Goal: Information Seeking & Learning: Stay updated

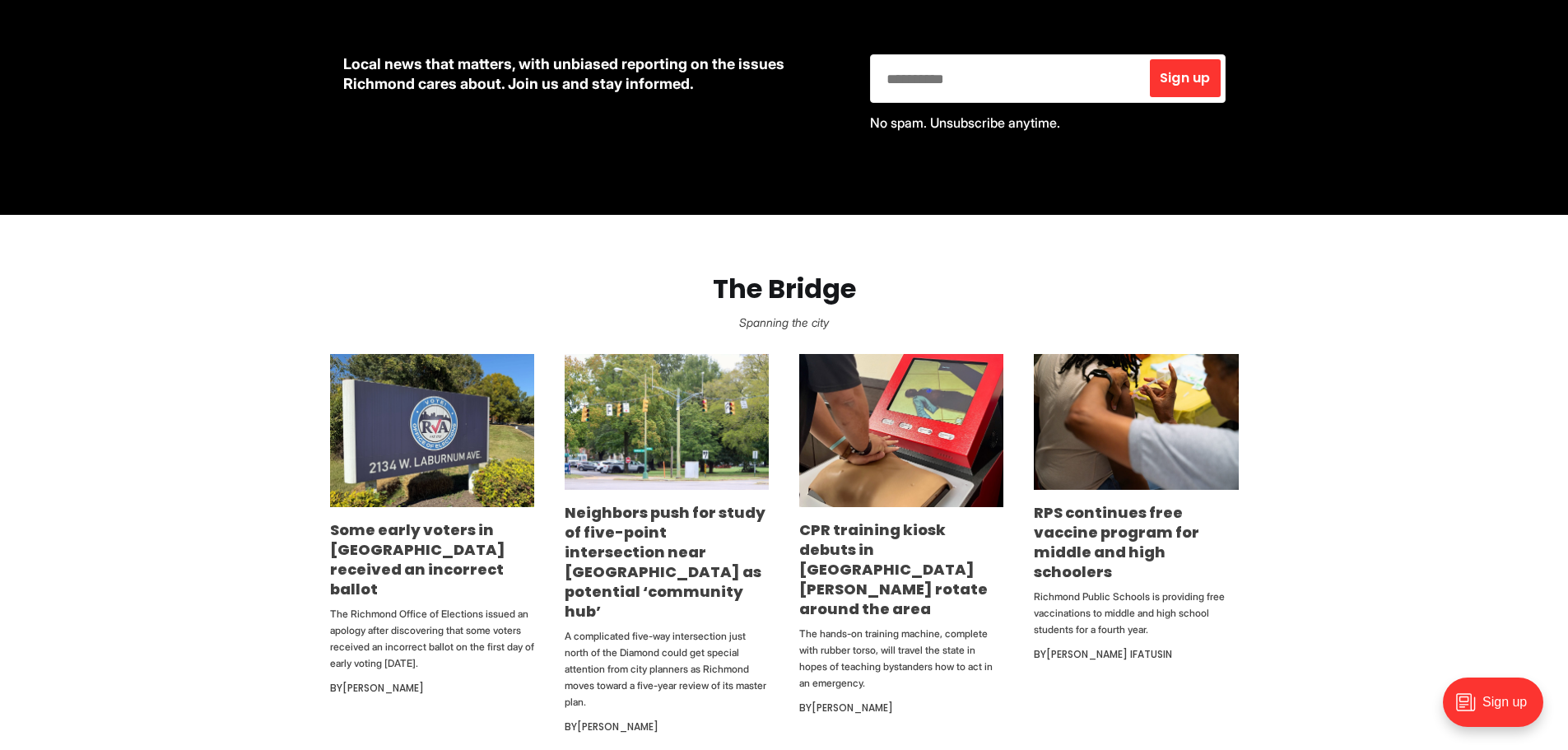
scroll to position [823, 0]
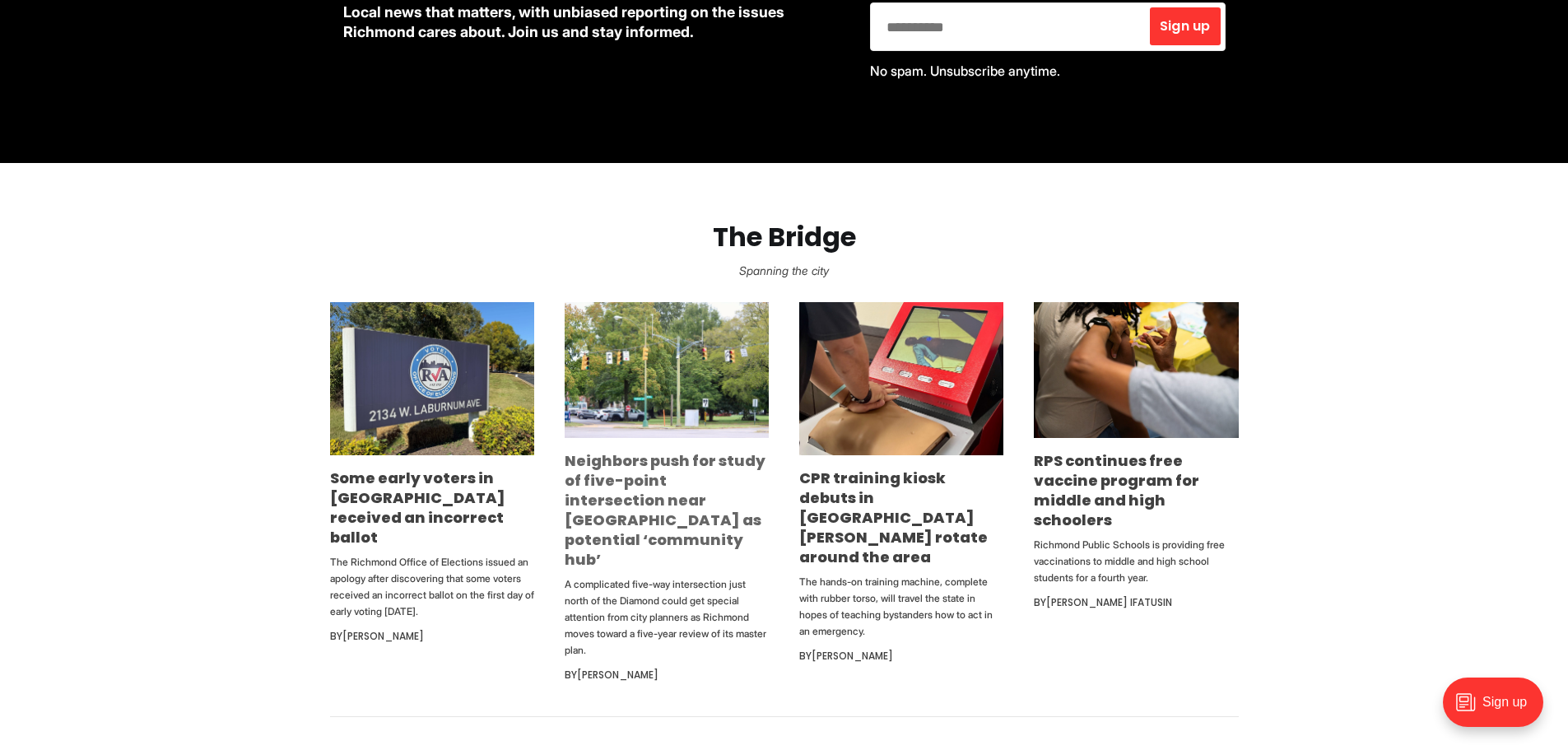
click at [612, 477] on link "Neighbors push for study of five-point intersection near [GEOGRAPHIC_DATA] as p…" at bounding box center [665, 510] width 201 height 119
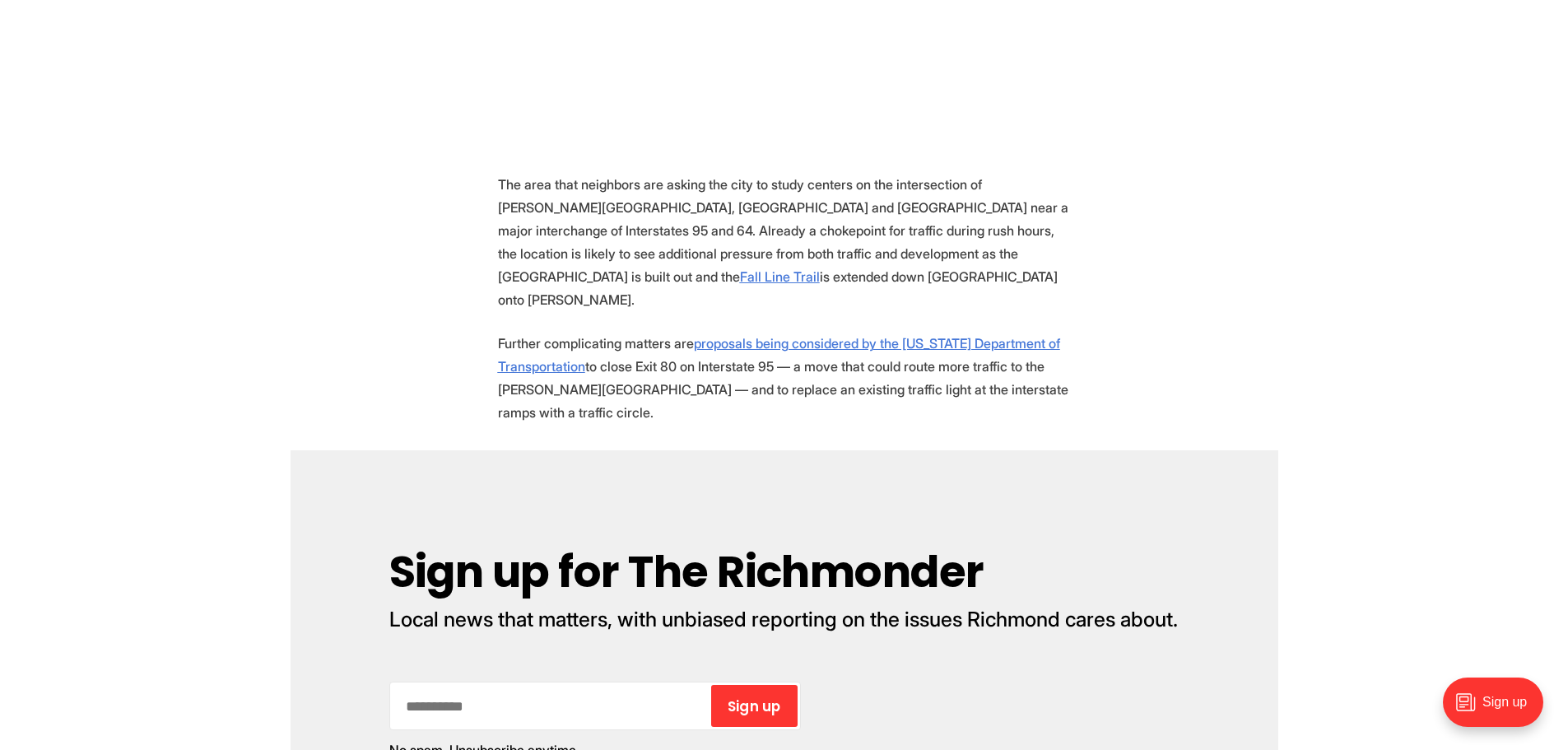
scroll to position [1235, 0]
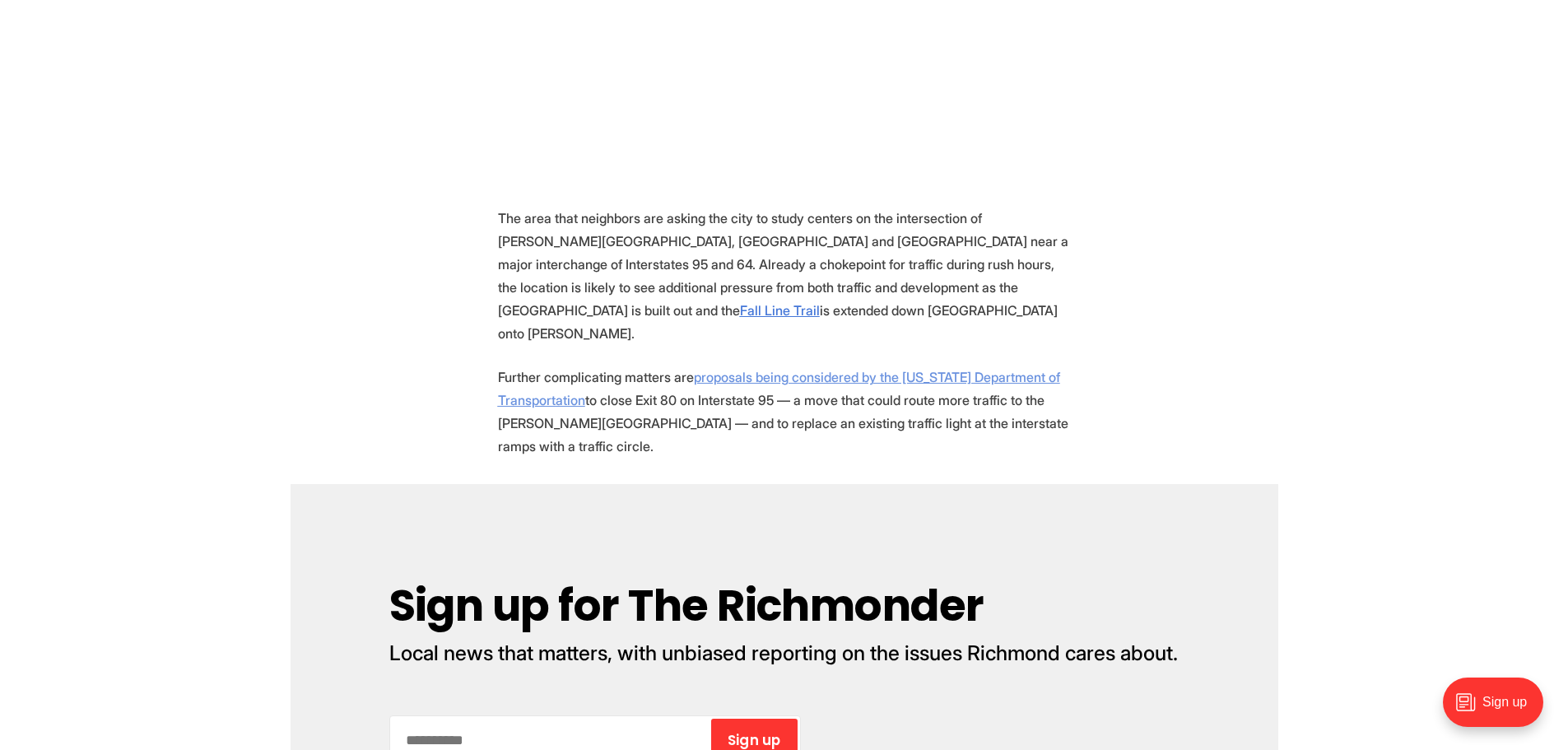
click at [795, 368] on u "proposals being considered by the Virginia Department of Transportation" at bounding box center [778, 388] width 562 height 40
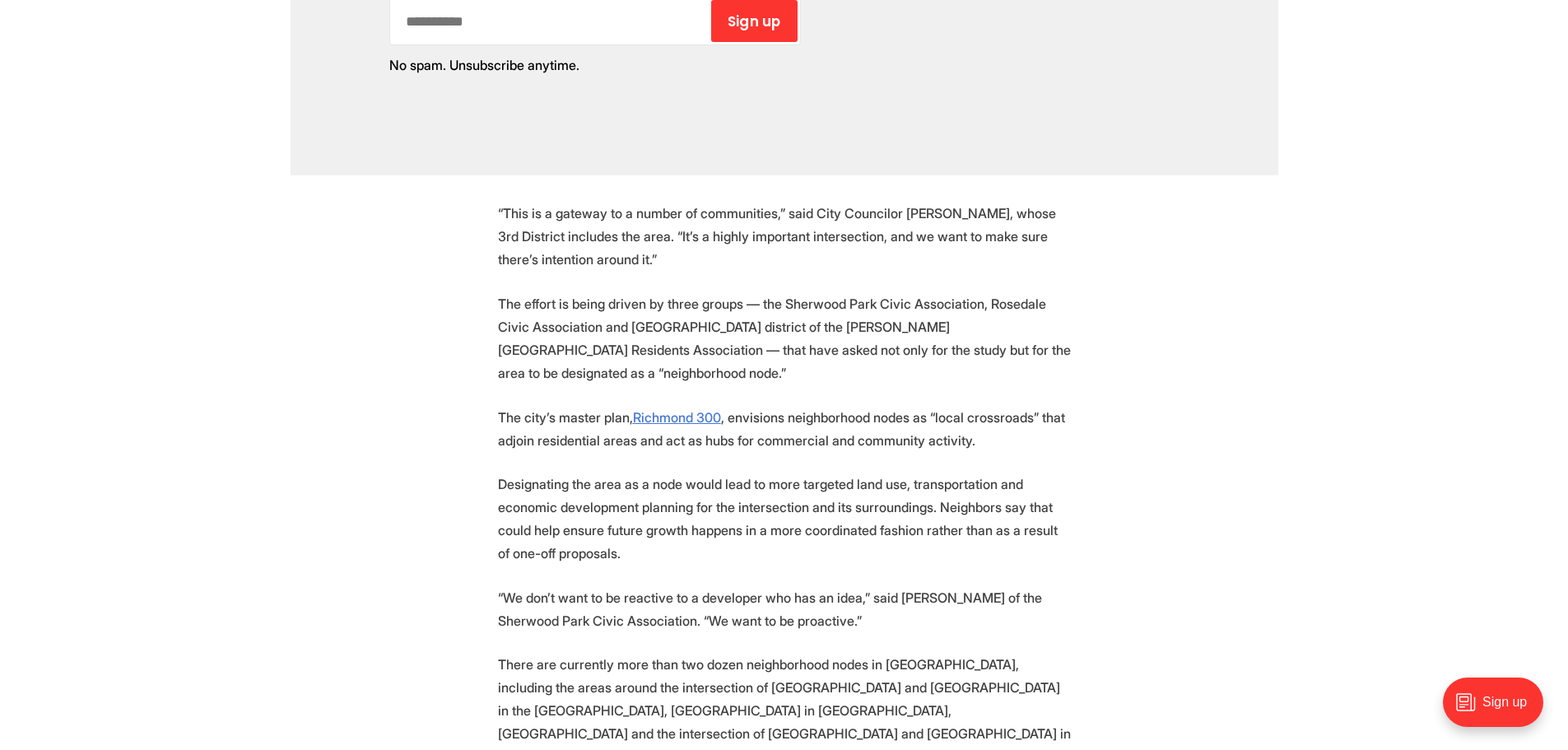
scroll to position [2057, 0]
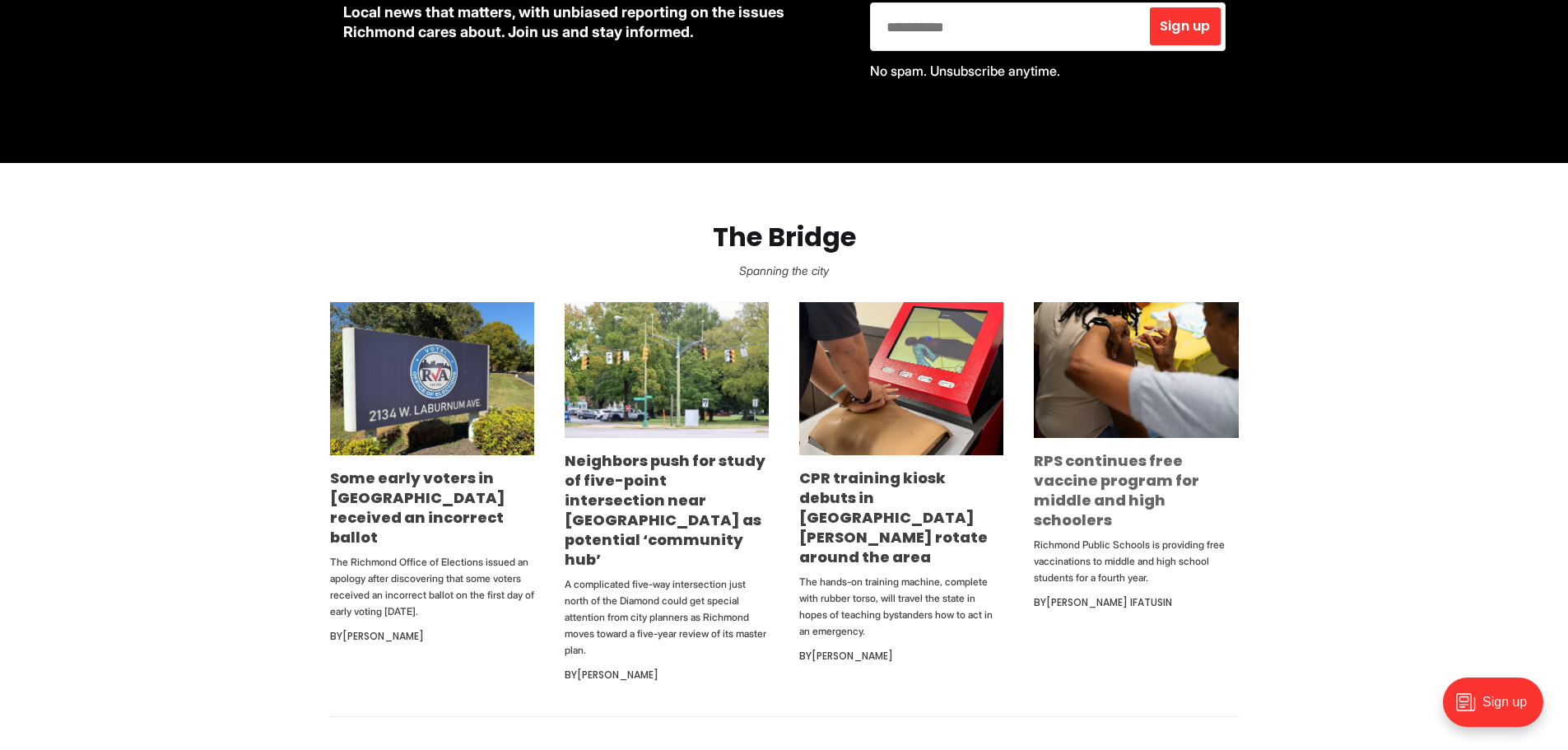
click at [1121, 481] on link "RPS continues free vaccine program for middle and high schoolers" at bounding box center [1116, 490] width 165 height 80
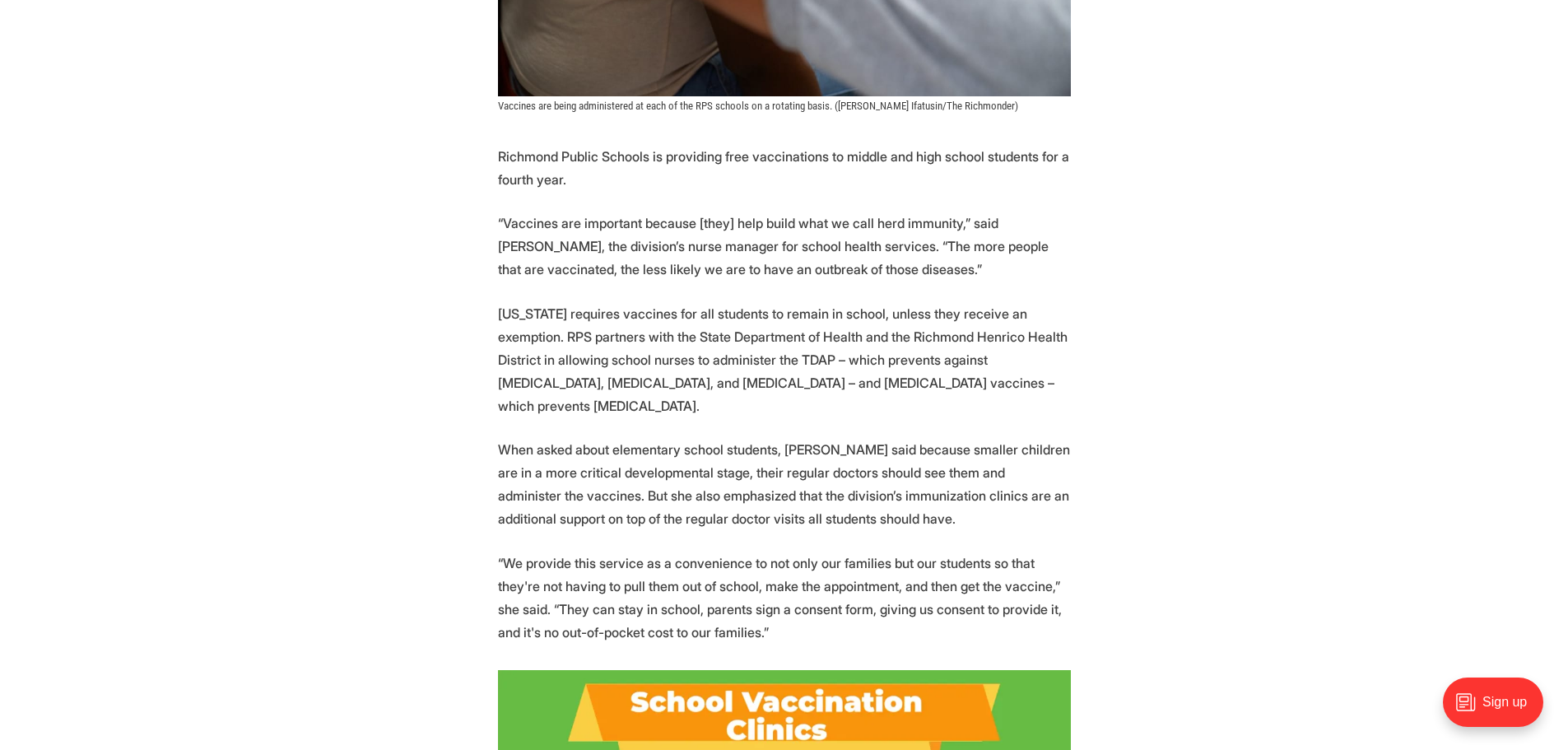
scroll to position [741, 0]
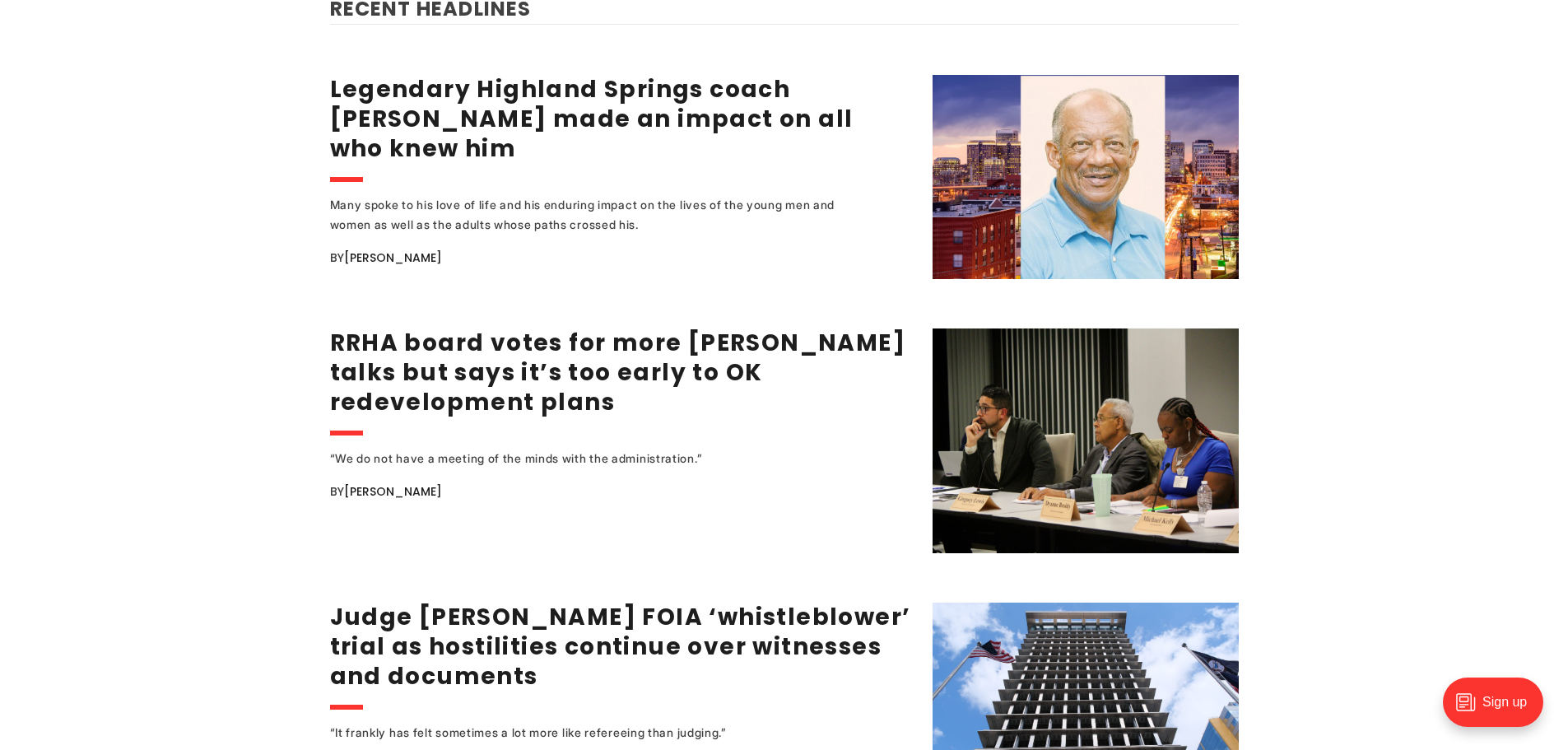
scroll to position [2222, 0]
